Goal: Information Seeking & Learning: Find specific page/section

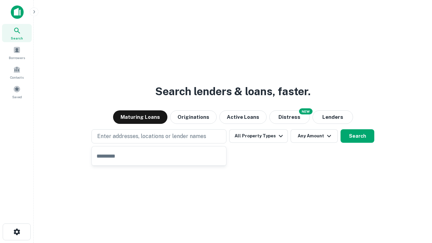
type input "**********"
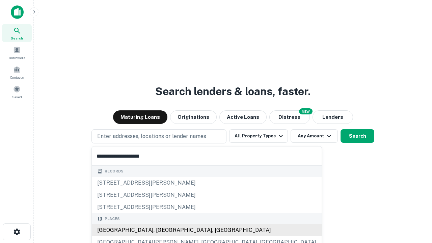
click at [161, 230] on div "[GEOGRAPHIC_DATA], [GEOGRAPHIC_DATA], [GEOGRAPHIC_DATA]" at bounding box center [207, 230] width 230 height 12
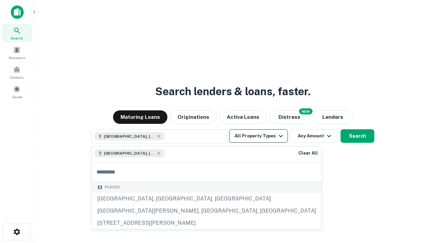
click at [258, 136] on button "All Property Types" at bounding box center [258, 135] width 59 height 13
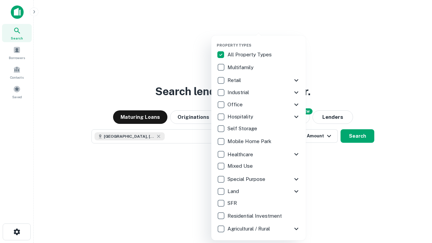
click at [264, 41] on button "button" at bounding box center [264, 41] width 94 height 0
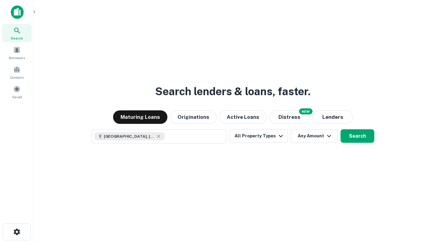
scroll to position [11, 0]
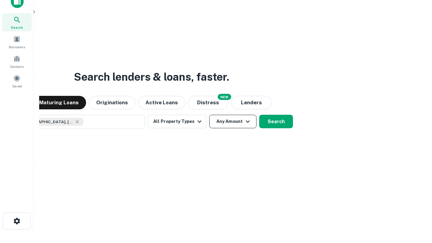
click at [209, 115] on button "Any Amount" at bounding box center [232, 121] width 47 height 13
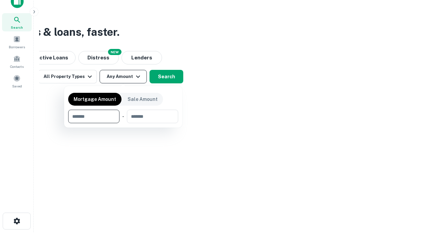
type input "*******"
click at [123, 123] on button "button" at bounding box center [123, 123] width 110 height 0
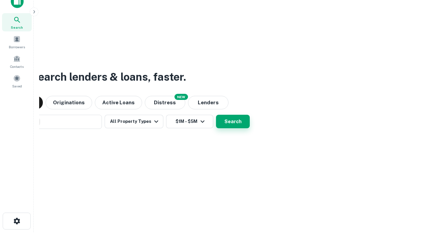
click at [216, 115] on button "Search" at bounding box center [233, 121] width 34 height 13
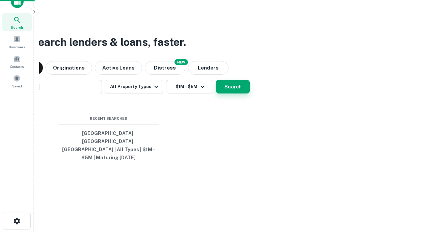
scroll to position [22, 191]
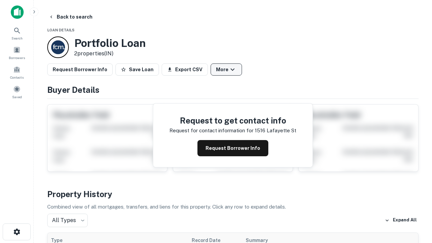
click at [226, 69] on button "More" at bounding box center [225, 69] width 31 height 12
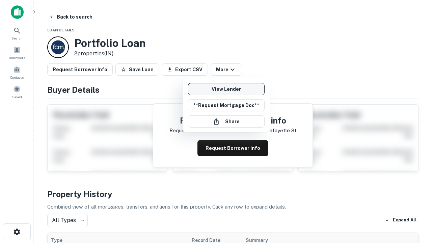
click at [226, 89] on link "View Lender" at bounding box center [226, 89] width 77 height 12
